Goal: Register for event/course

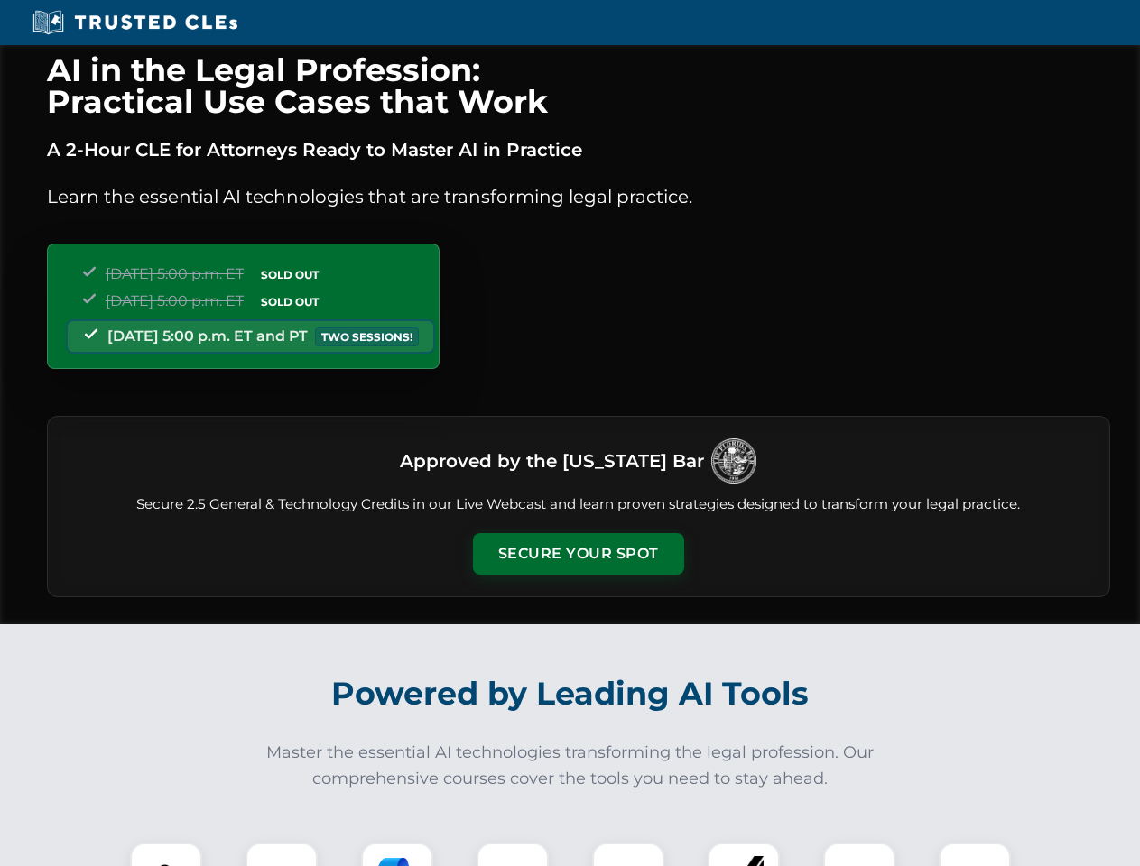
click at [577, 554] on button "Secure Your Spot" at bounding box center [578, 554] width 211 height 42
click at [166, 854] on img at bounding box center [166, 879] width 52 height 52
